Goal: Information Seeking & Learning: Learn about a topic

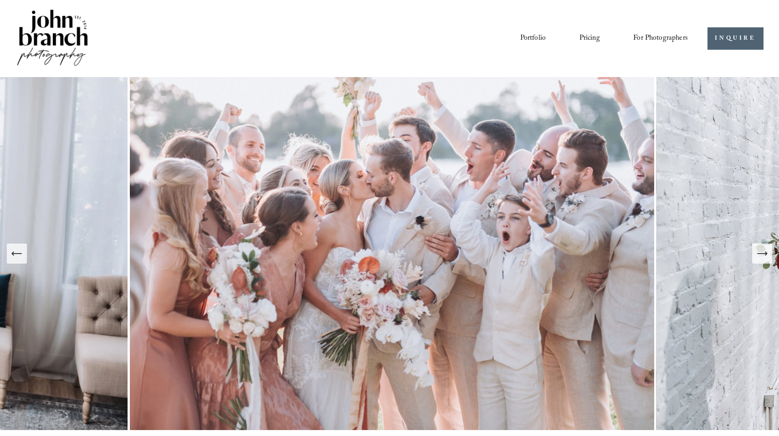
click at [595, 40] on link "Pricing" at bounding box center [590, 38] width 21 height 15
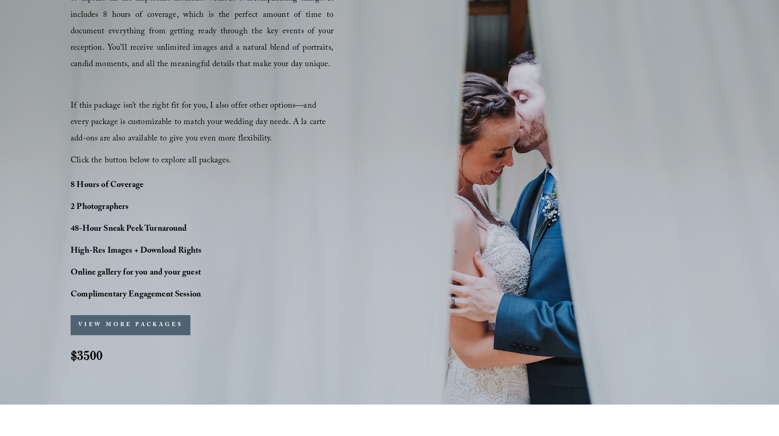
scroll to position [611, 0]
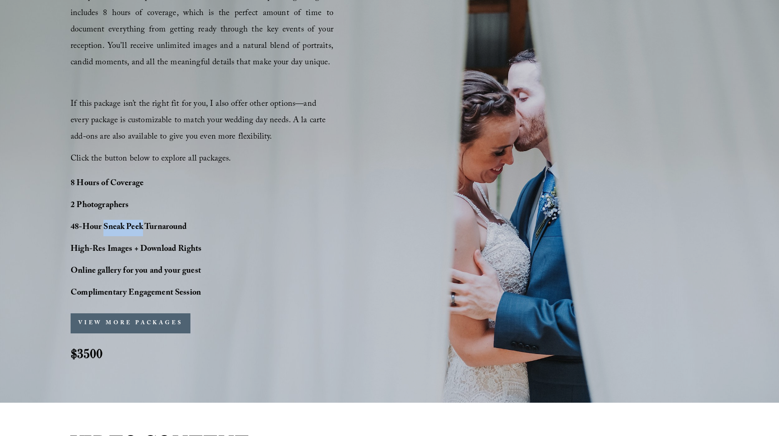
drag, startPoint x: 105, startPoint y: 226, endPoint x: 143, endPoint y: 227, distance: 37.4
click at [143, 227] on strong "48-Hour Sneak Peek Turnaround" at bounding box center [129, 228] width 117 height 14
click at [143, 235] on div at bounding box center [143, 235] width 0 height 0
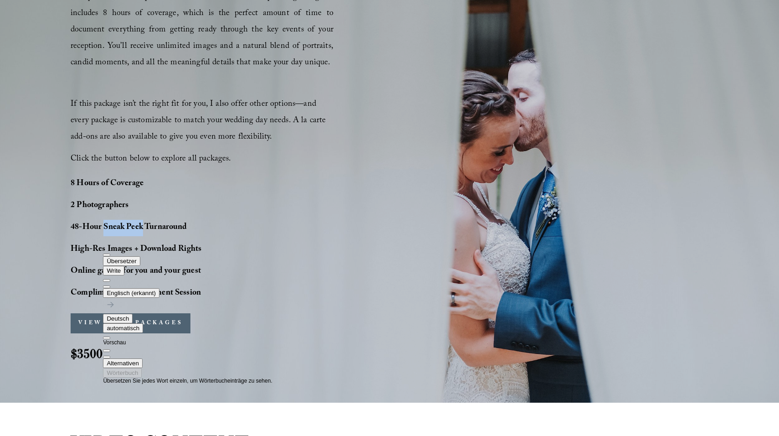
click at [57, 233] on div "PERFECT PHOTO COVERAGE This package is the top choice for our couples and for g…" at bounding box center [389, 155] width 779 height 444
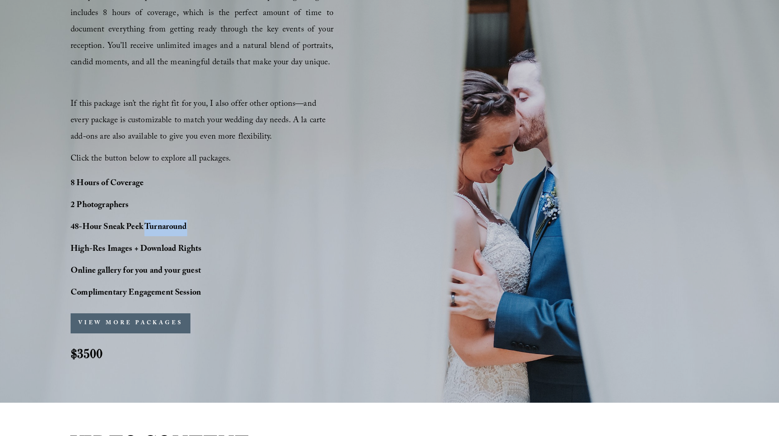
drag, startPoint x: 146, startPoint y: 226, endPoint x: 192, endPoint y: 225, distance: 46.5
click at [192, 225] on p "48-Hour Sneak Peek Turnaround" at bounding box center [162, 228] width 182 height 16
click at [188, 235] on div at bounding box center [188, 235] width 0 height 0
click at [52, 230] on div "PERFECT PHOTO COVERAGE This package is the top choice for our couples and for g…" at bounding box center [389, 155] width 779 height 444
drag, startPoint x: 72, startPoint y: 226, endPoint x: 189, endPoint y: 227, distance: 116.7
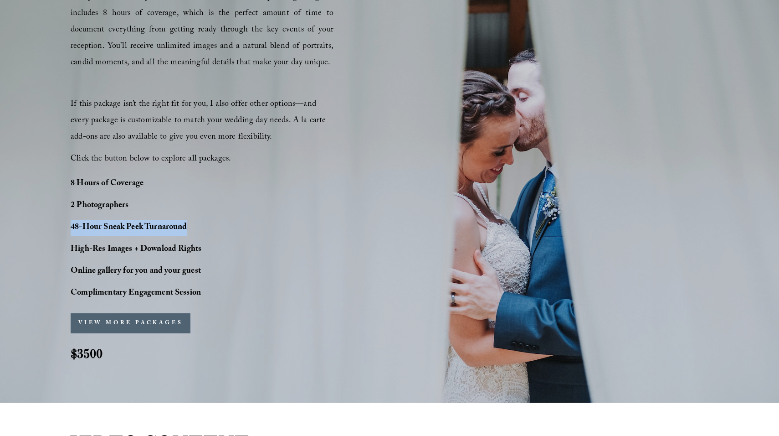
click at [189, 227] on p "48-Hour Sneak Peek Turnaround" at bounding box center [162, 228] width 182 height 16
copy strong "48-Hour Sneak Peek Turnaround"
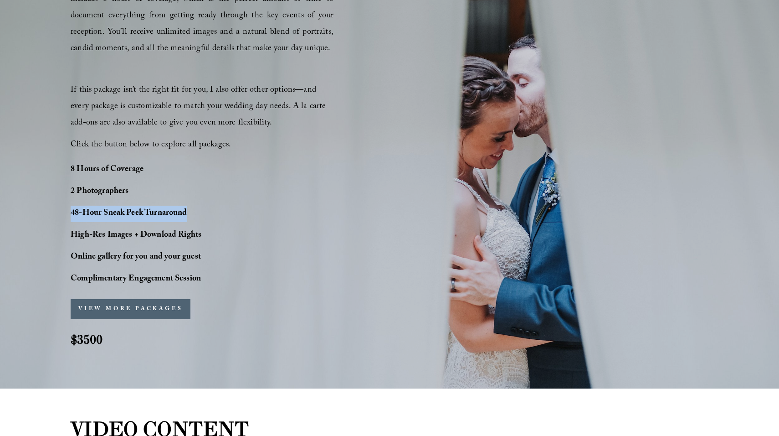
scroll to position [625, 0]
click at [187, 282] on strong "Complimentary Engagement Session" at bounding box center [136, 279] width 130 height 14
click at [70, 286] on div at bounding box center [70, 286] width 0 height 0
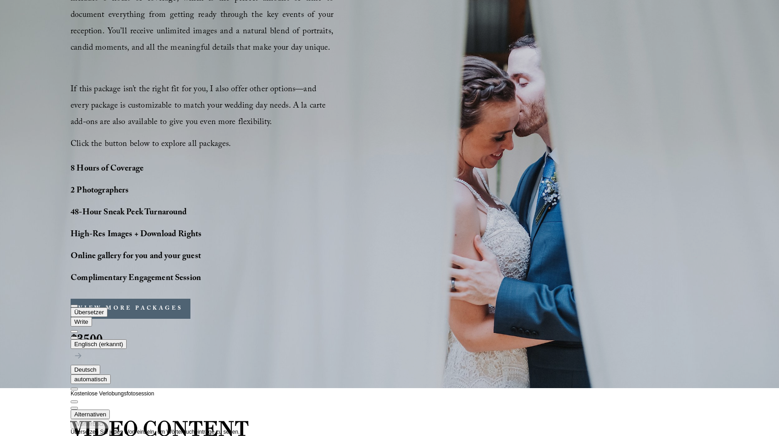
click at [40, 271] on div "PERFECT PHOTO COVERAGE This package is the top choice for our couples and for g…" at bounding box center [389, 140] width 779 height 444
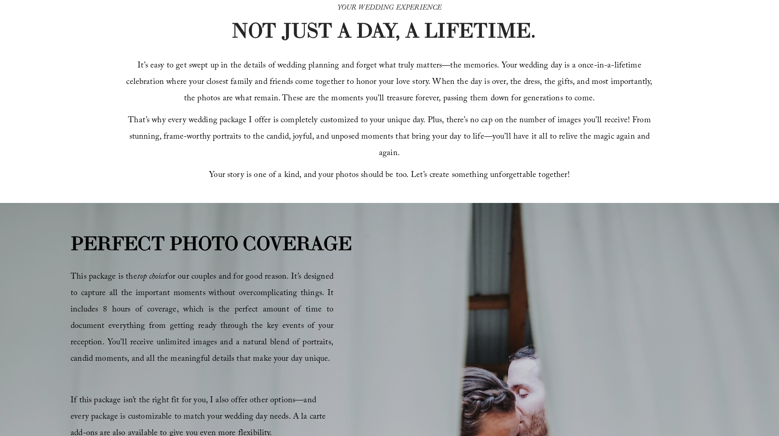
scroll to position [0, 0]
